Goal: Transaction & Acquisition: Purchase product/service

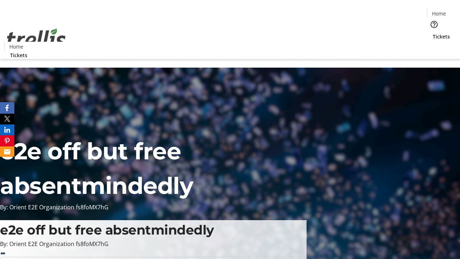
click at [433, 33] on span "Tickets" at bounding box center [441, 37] width 17 height 8
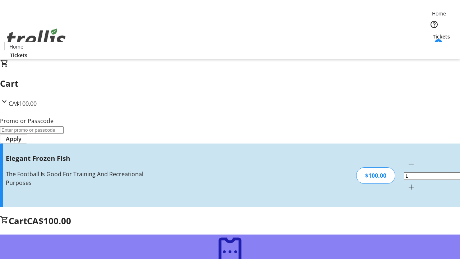
type input "FREE"
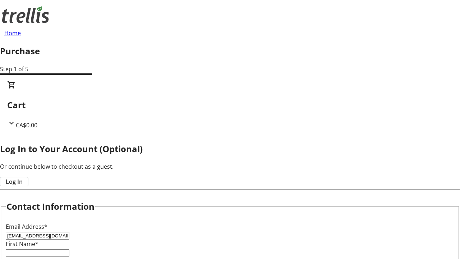
type input "[EMAIL_ADDRESS][DOMAIN_NAME]"
type input "[PERSON_NAME]"
